Goal: Task Accomplishment & Management: Use online tool/utility

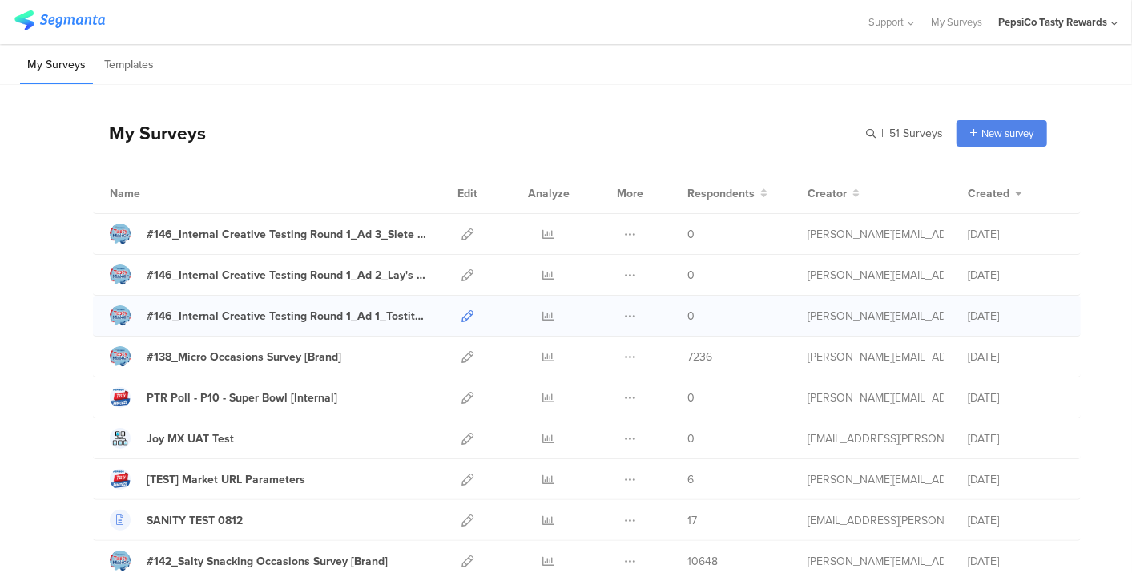
click at [462, 316] on icon at bounding box center [468, 316] width 12 height 12
click at [462, 272] on icon at bounding box center [468, 275] width 12 height 12
click at [450, 233] on div at bounding box center [467, 234] width 34 height 40
click at [462, 233] on icon at bounding box center [468, 234] width 12 height 12
click at [462, 313] on icon at bounding box center [468, 316] width 12 height 12
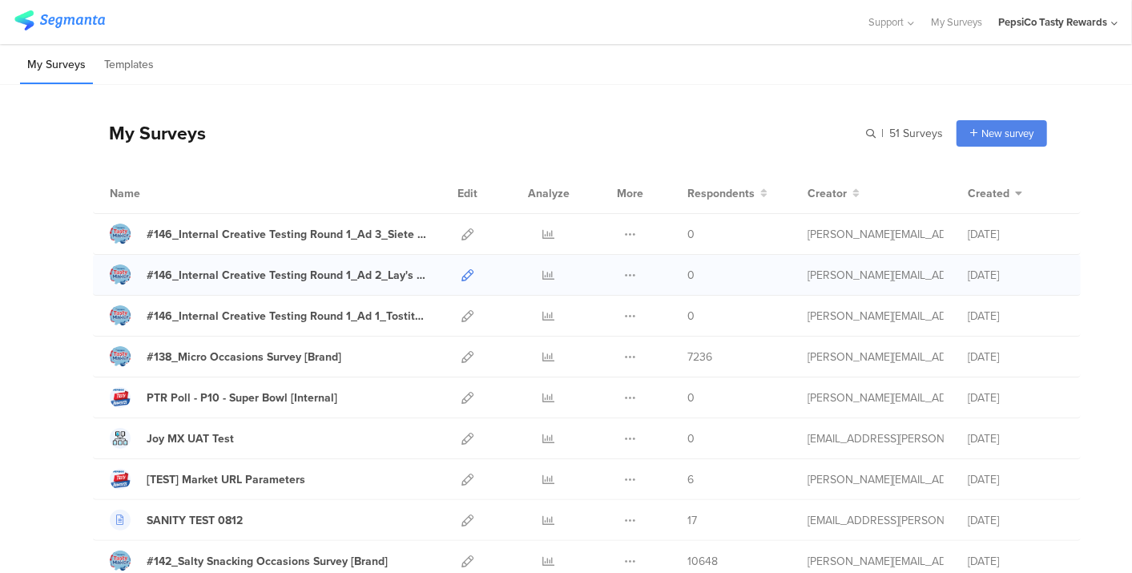
click at [462, 275] on icon at bounding box center [468, 275] width 12 height 12
click at [462, 238] on icon at bounding box center [468, 234] width 12 height 12
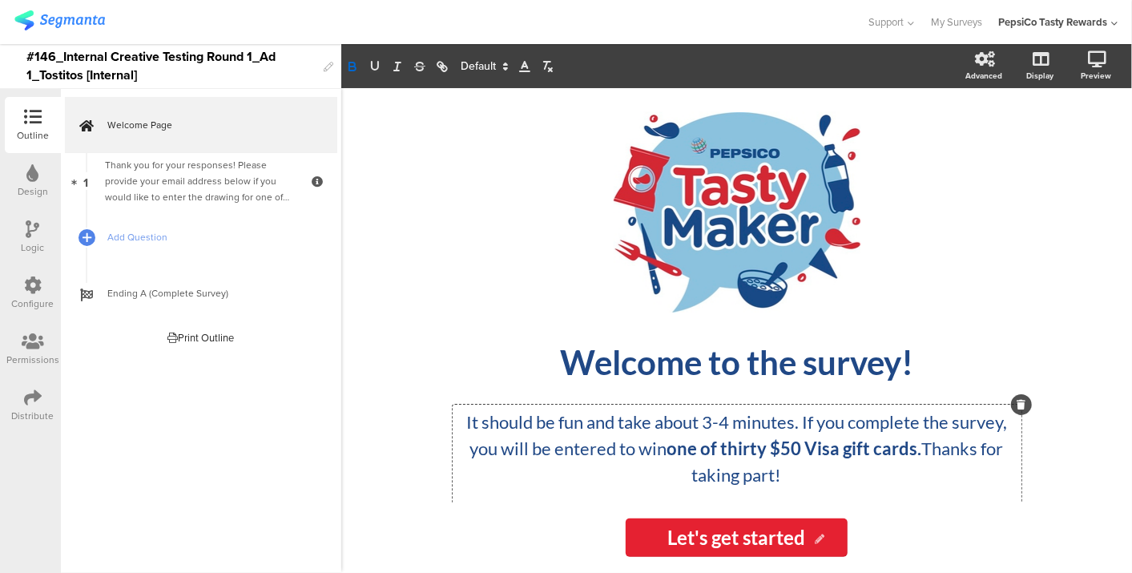
click at [743, 446] on div "It should be fun and take about 3-4 minutes. If you complete the survey, you wi…" at bounding box center [737, 475] width 569 height 140
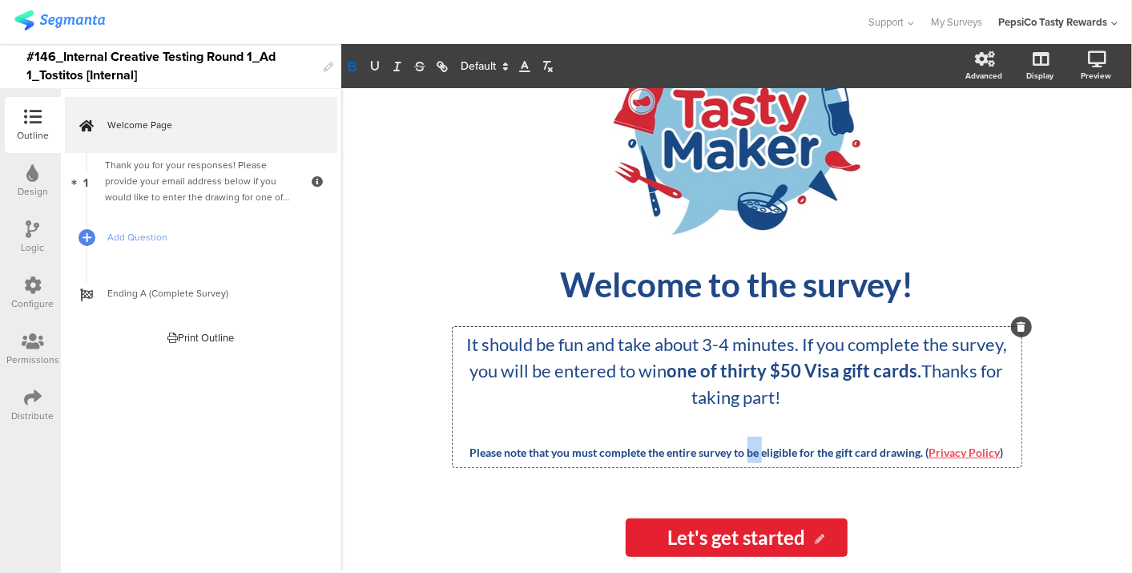
click at [743, 446] on strong "Please note that you must complete the entire survey to be eligible for the gif…" at bounding box center [699, 453] width 459 height 14
click at [744, 372] on strong "one of thirty $50 Visa gift cards." at bounding box center [795, 371] width 255 height 22
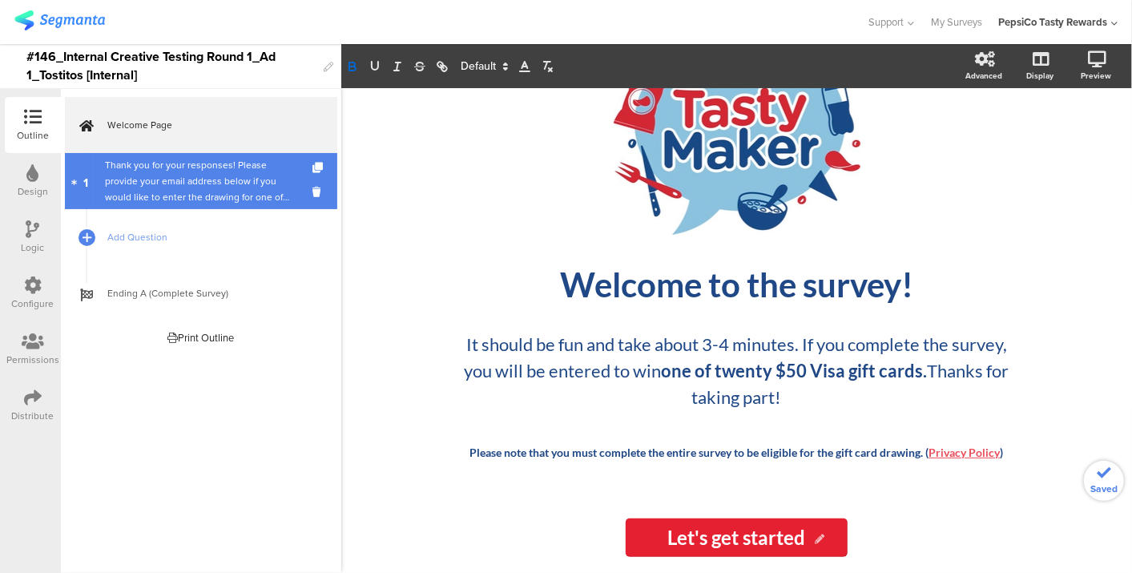
click at [163, 184] on div "Thank you for your responses! Please provide your email address below if you wo…" at bounding box center [201, 181] width 192 height 48
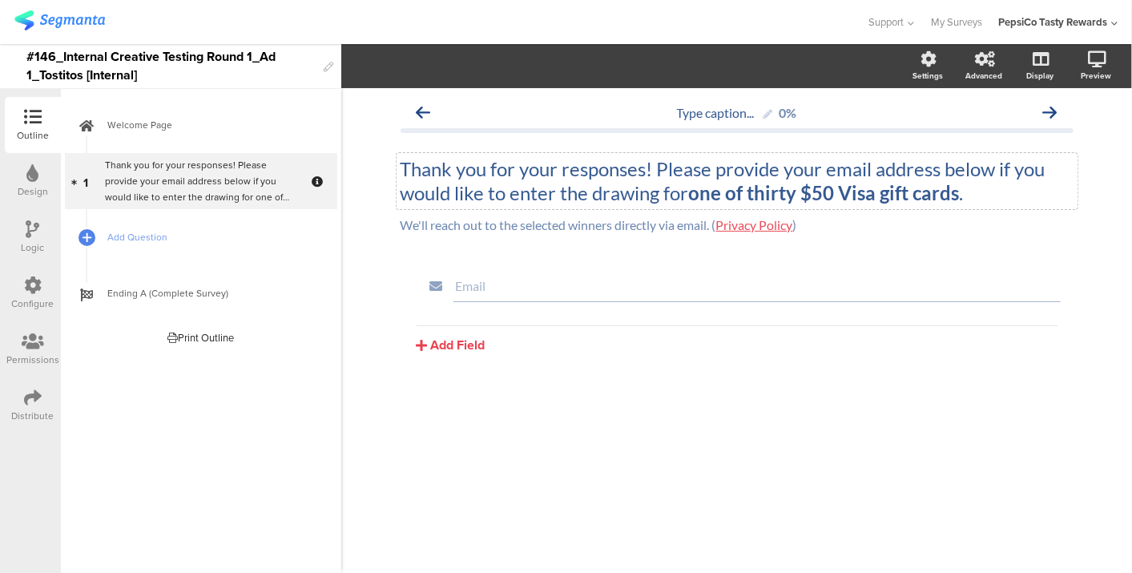
click at [765, 191] on div "Thank you for your responses! Please provide your email address below if you wo…" at bounding box center [737, 181] width 681 height 56
click at [765, 191] on strong "one of thirty $50 Visa gift cards" at bounding box center [824, 192] width 271 height 23
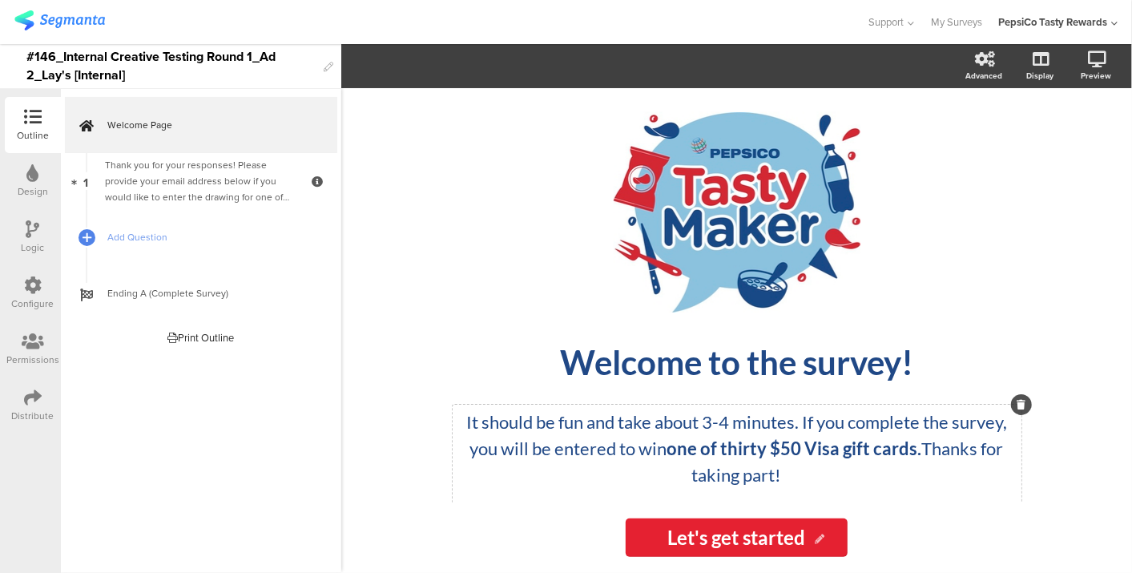
click at [736, 462] on div "It should be fun and take about 3-4 minutes. If you complete the survey, you wi…" at bounding box center [737, 475] width 569 height 140
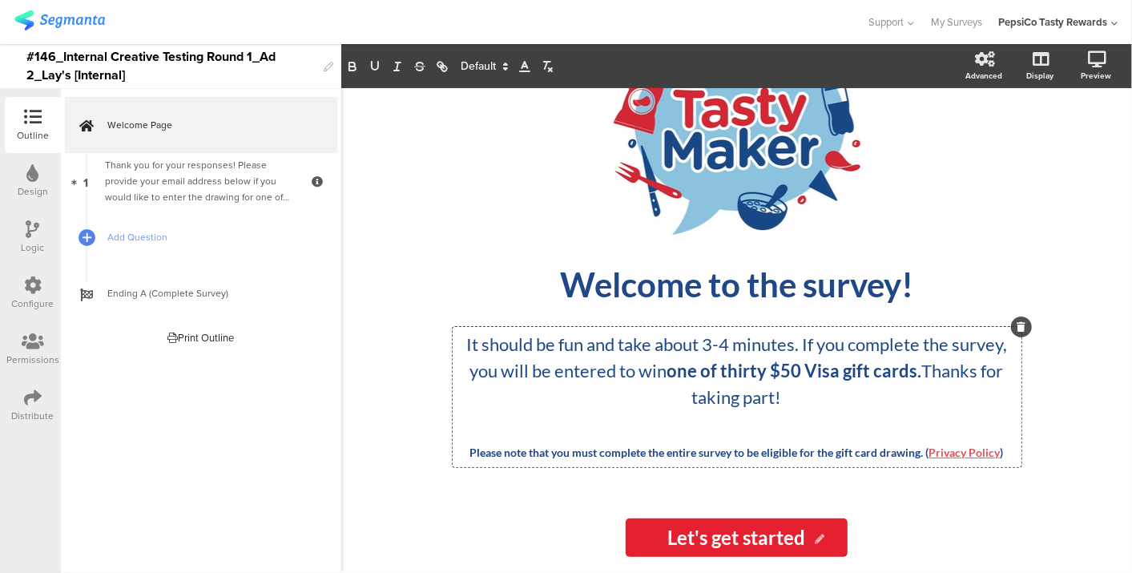
click at [741, 366] on strong "one of thirty $50 Visa gift cards." at bounding box center [795, 371] width 255 height 22
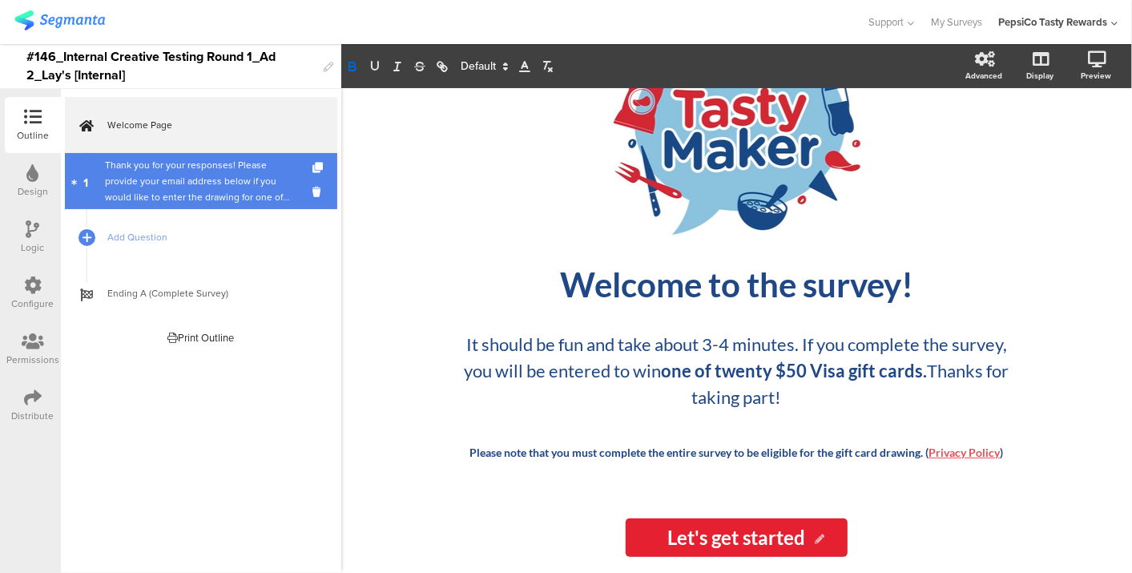
click at [181, 180] on div "Thank you for your responses! Please provide your email address below if you wo…" at bounding box center [201, 181] width 192 height 48
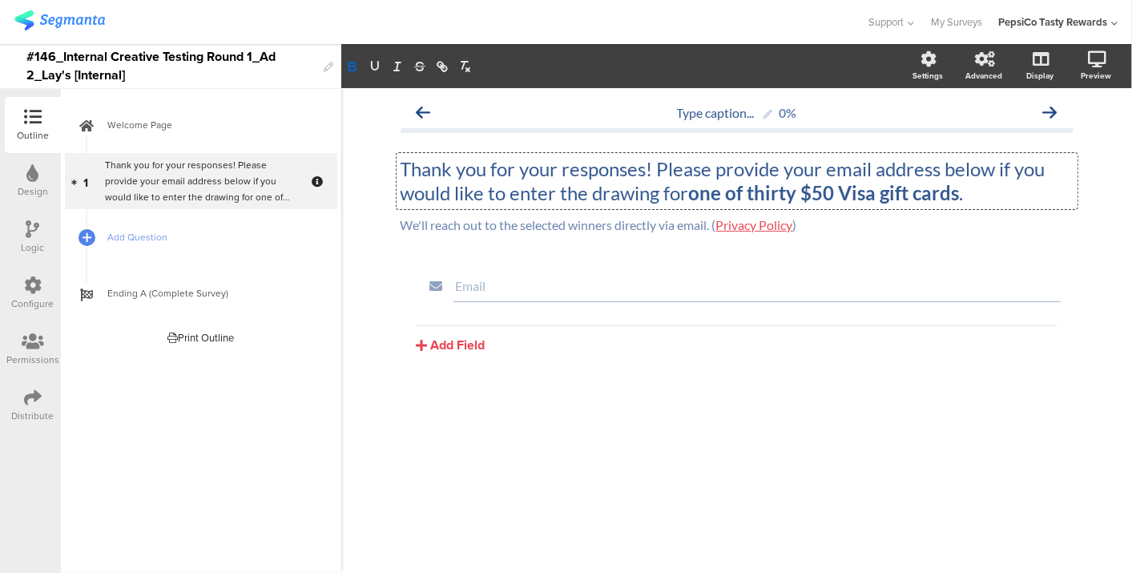
click at [789, 192] on div "Thank you for your responses! Please provide your email address below if you wo…" at bounding box center [737, 181] width 681 height 56
click at [789, 192] on strong "one of thirty $50 Visa gift cards" at bounding box center [824, 192] width 271 height 23
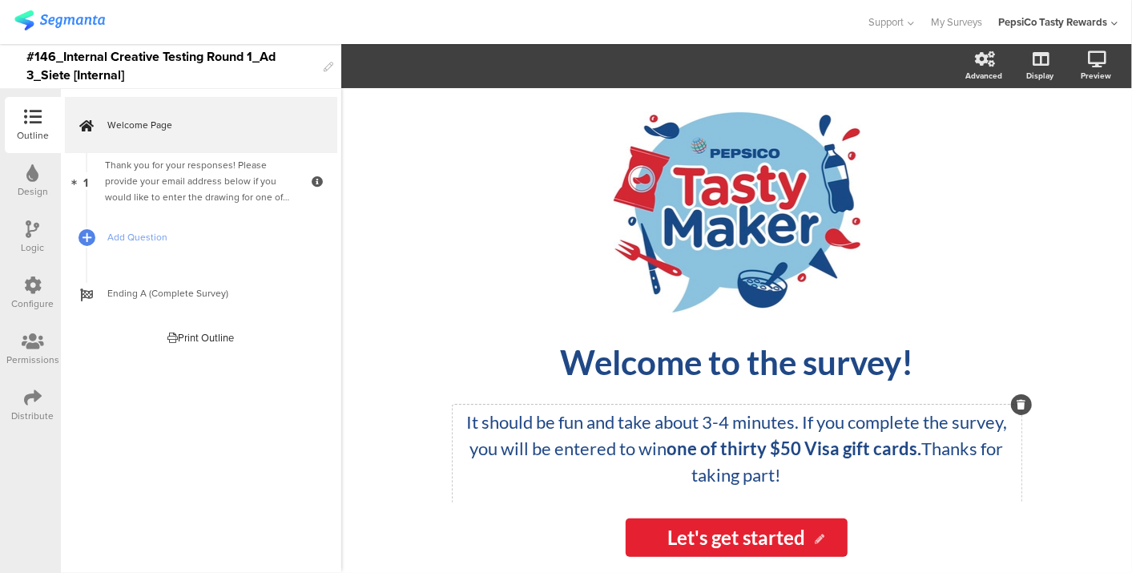
click at [744, 439] on div "It should be fun and take about 3-4 minutes. If you complete the survey, you wi…" at bounding box center [737, 475] width 569 height 140
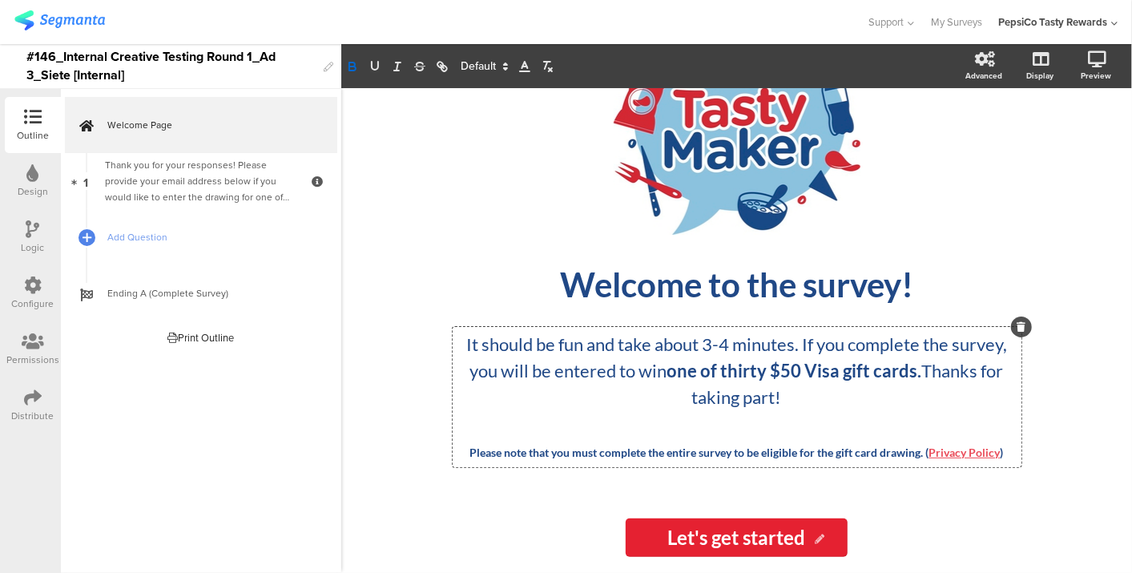
click at [744, 439] on p "Please note that you must complete the entire survey to be eligible for the gif…" at bounding box center [737, 450] width 561 height 26
click at [736, 373] on strong "one of thirty $50 Visa gift cards." at bounding box center [795, 371] width 255 height 22
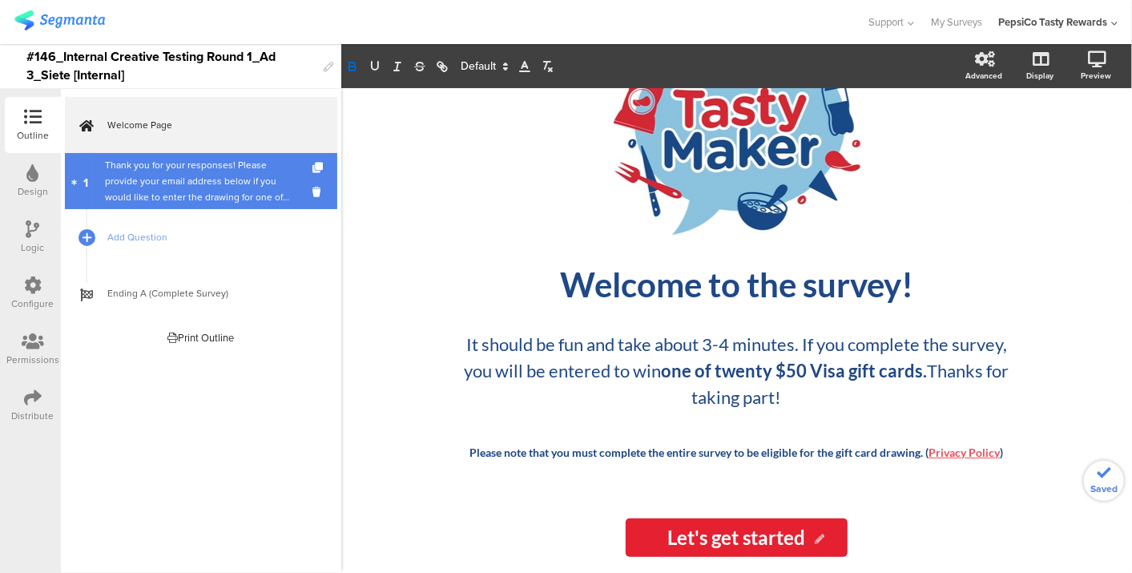
click at [134, 172] on div "Thank you for your responses! Please provide your email address below if you wo…" at bounding box center [201, 181] width 192 height 48
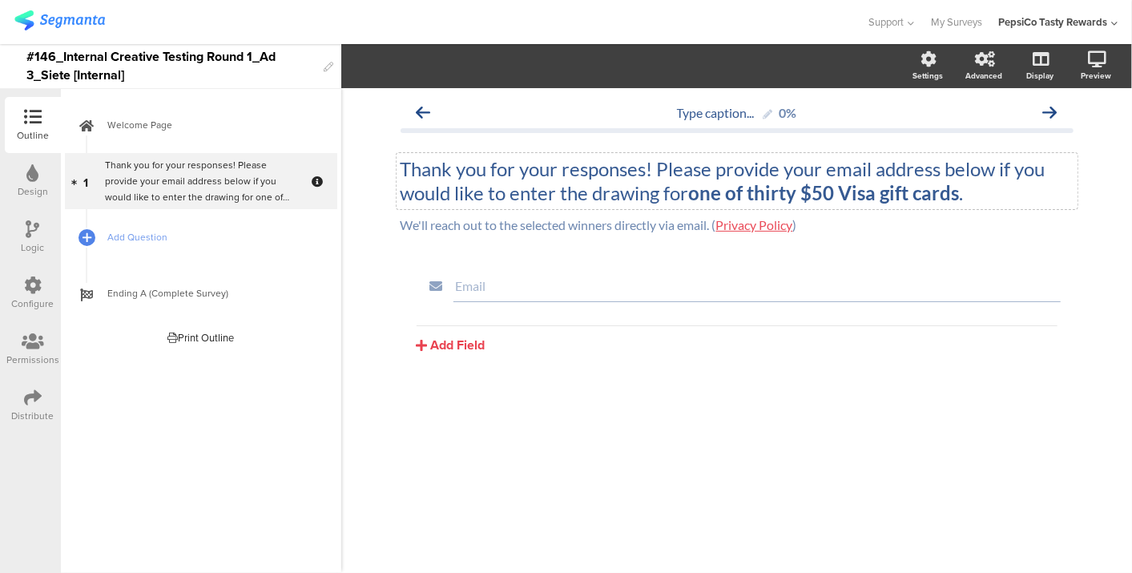
click at [768, 199] on div "Thank you for your responses! Please provide your email address below if you wo…" at bounding box center [737, 181] width 681 height 56
click at [768, 199] on strong "one of thirty $50 Visa gift cards" at bounding box center [824, 192] width 271 height 23
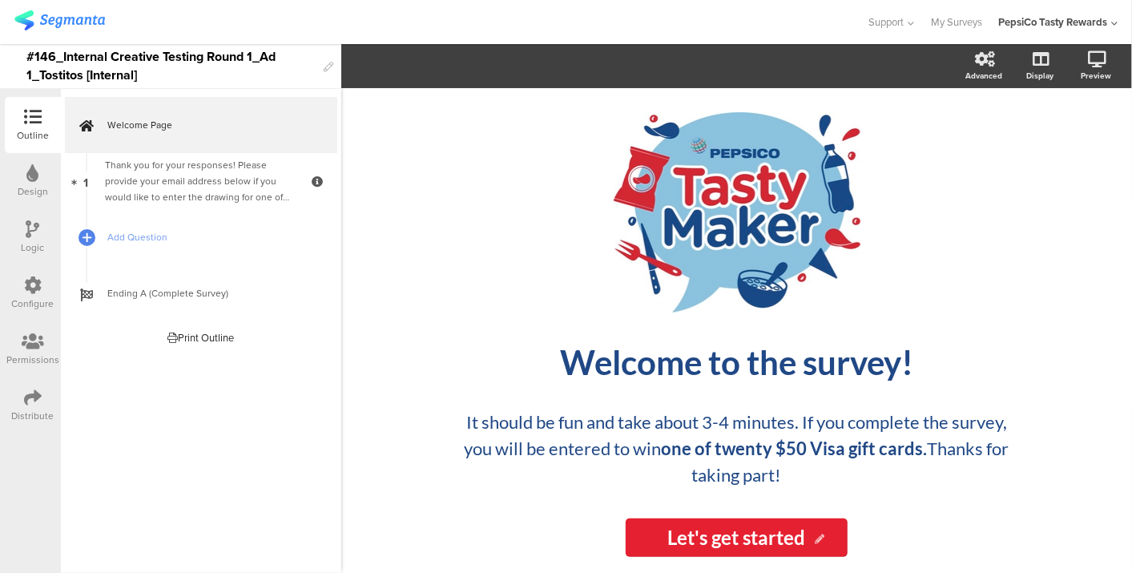
click at [34, 417] on div "Distribute" at bounding box center [33, 416] width 42 height 14
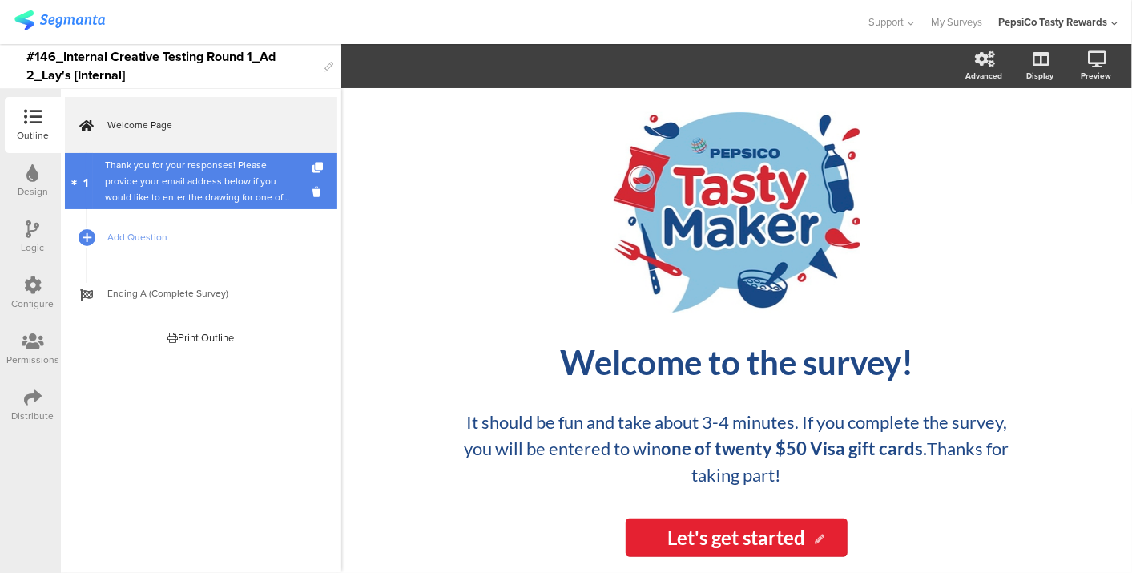
click at [123, 174] on div "Thank you for your responses! Please provide your email address below if you wo…" at bounding box center [201, 181] width 192 height 48
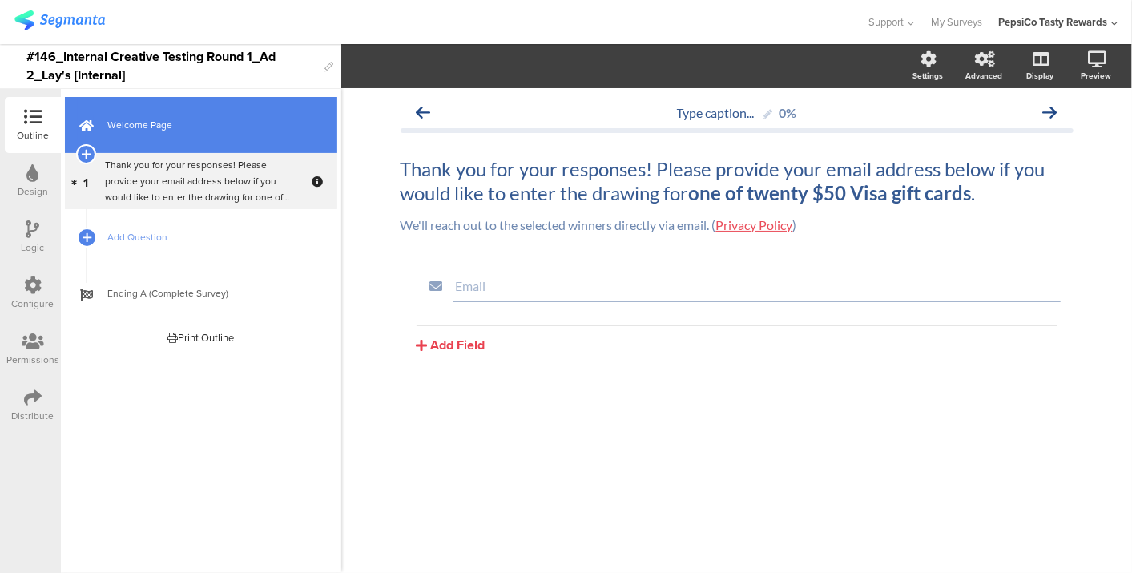
click at [121, 126] on span "Welcome Page" at bounding box center [209, 125] width 205 height 16
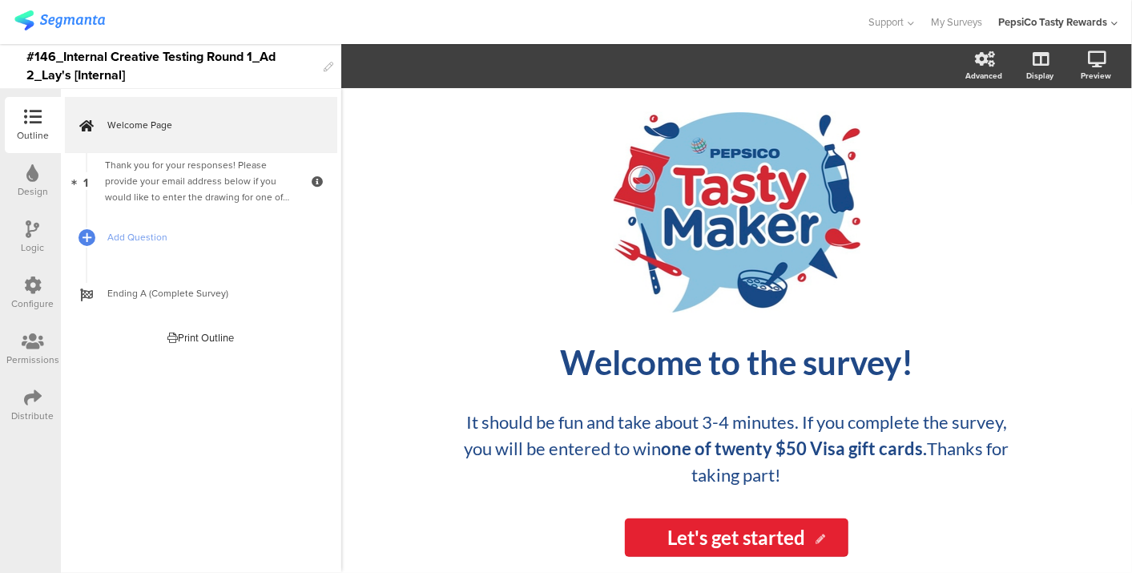
click at [46, 412] on div "Distribute" at bounding box center [33, 416] width 42 height 14
click at [42, 401] on div "Distribute" at bounding box center [33, 405] width 56 height 56
